Goal: Find specific page/section: Find specific page/section

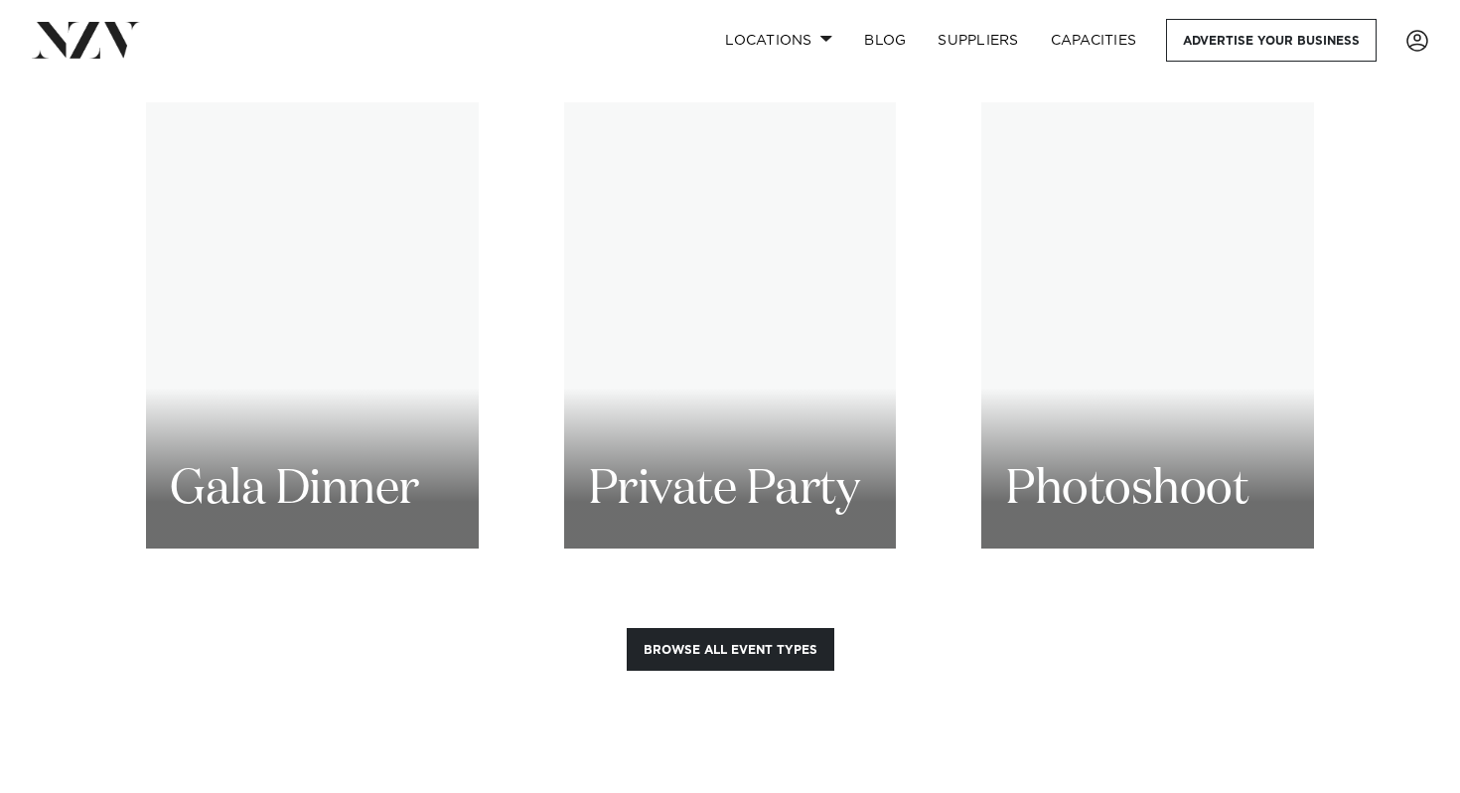
scroll to position [2457, 0]
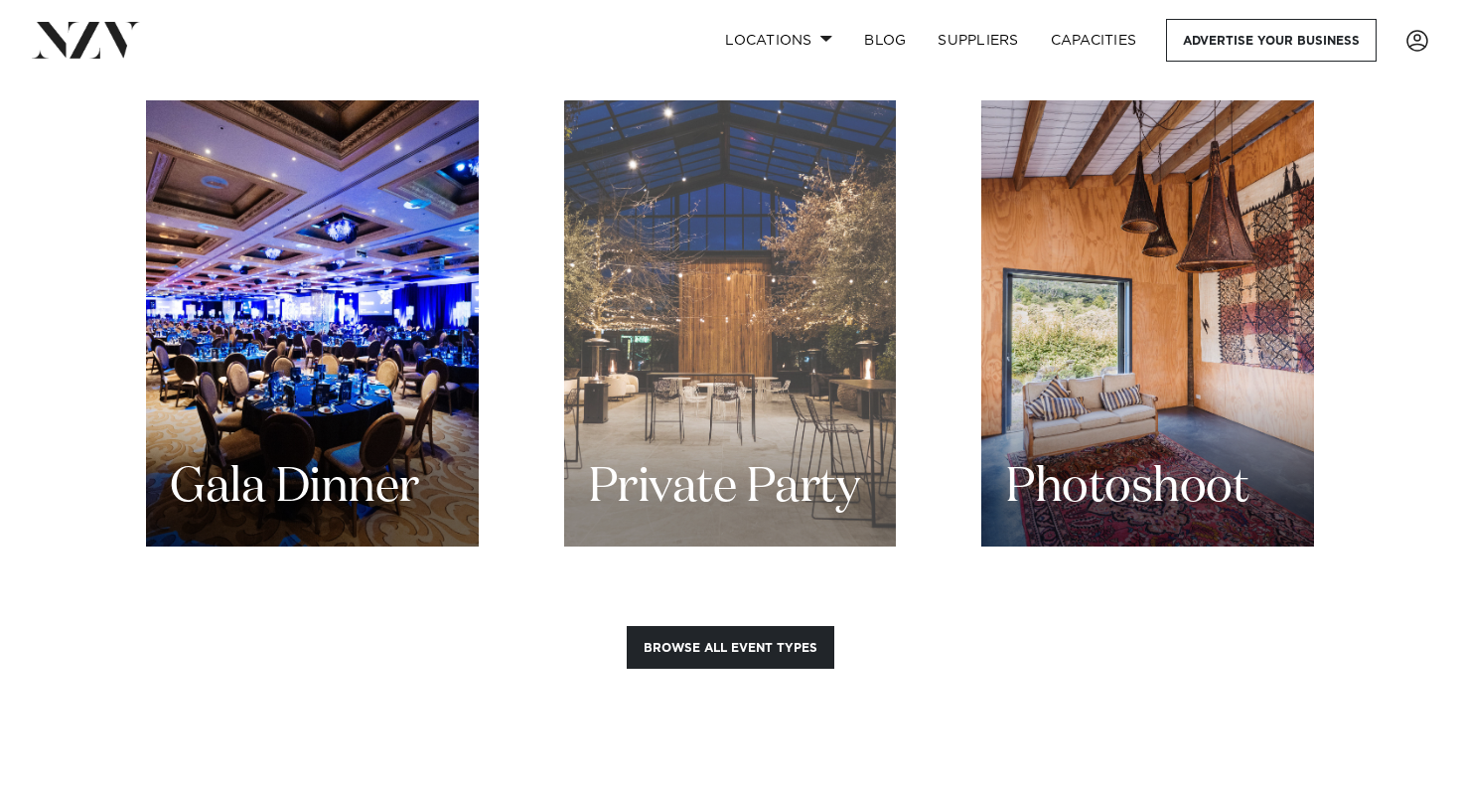
click at [854, 285] on div "Private Party" at bounding box center [730, 323] width 333 height 446
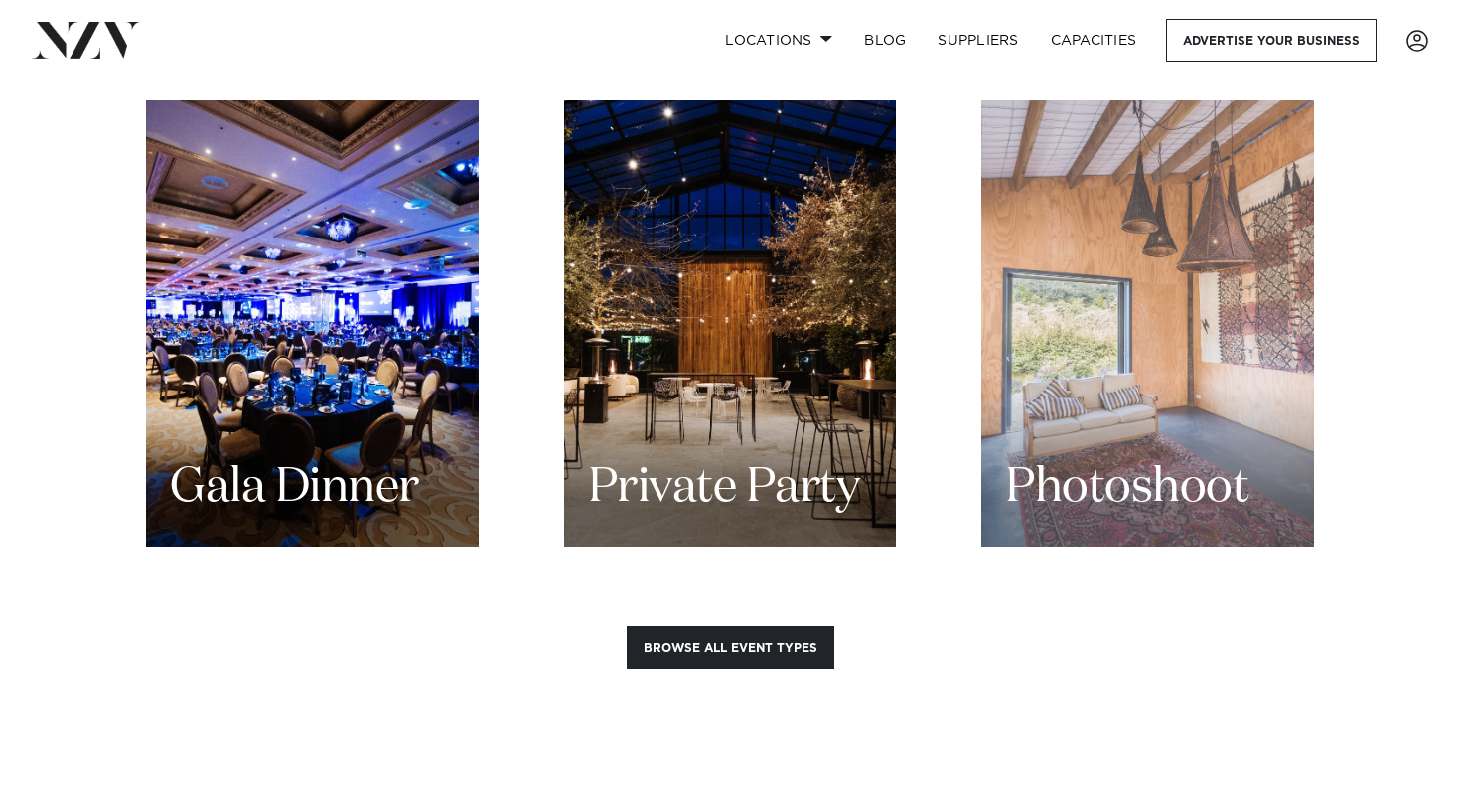
click at [1176, 382] on div "Photoshoot" at bounding box center [1147, 323] width 333 height 446
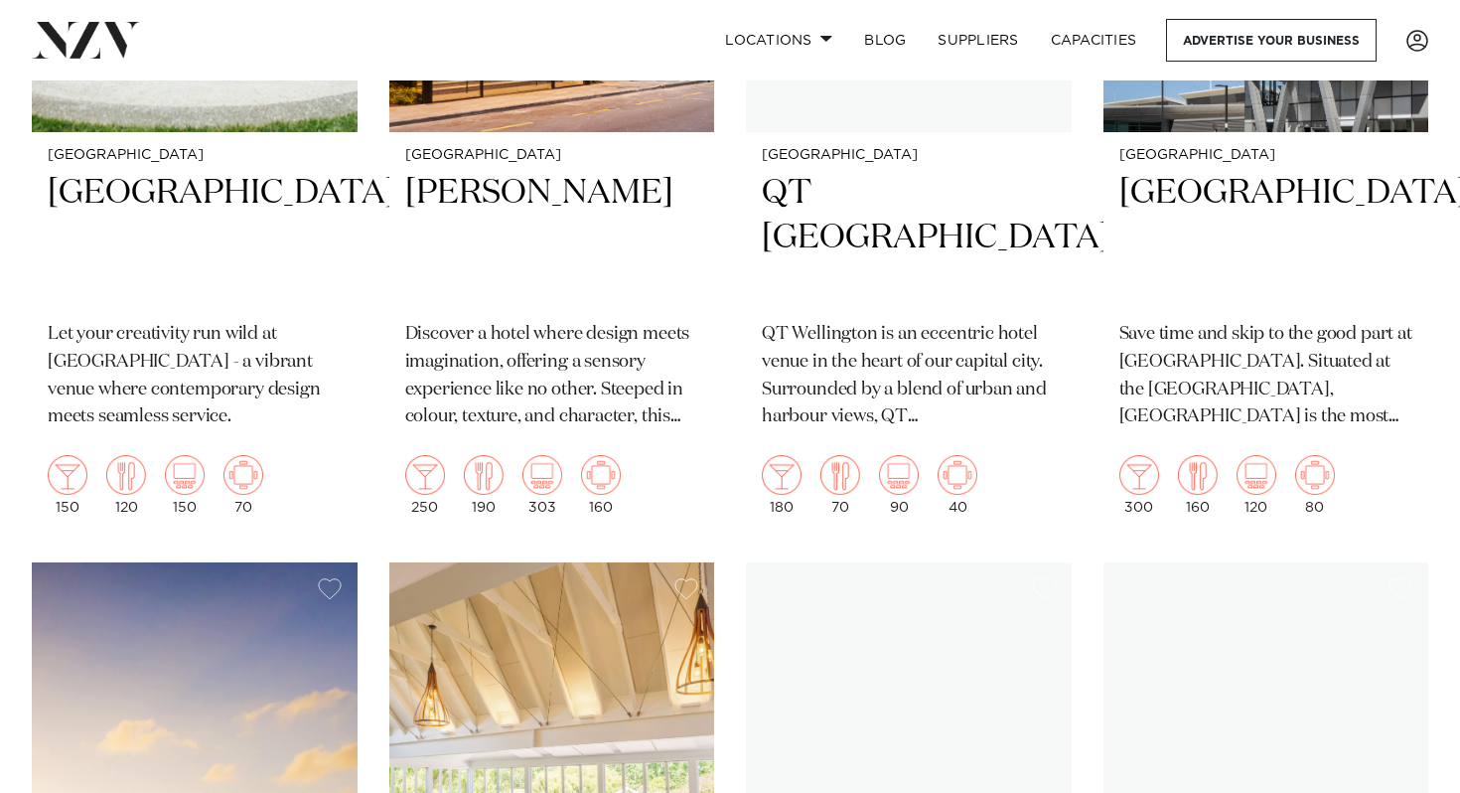
scroll to position [3295, 0]
